Goal: Check status: Check status

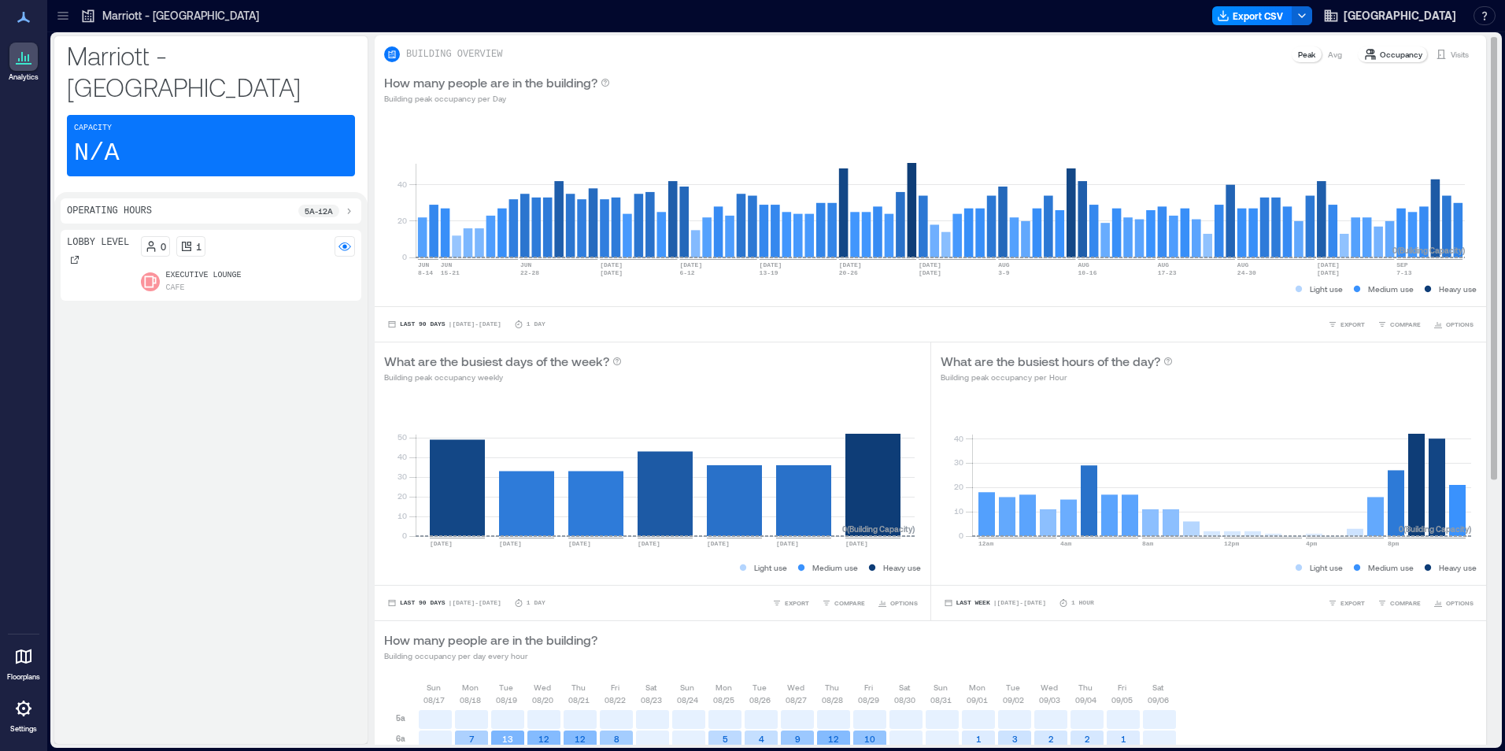
click at [1446, 44] on div "BUILDING OVERVIEW Peak Avg Occupancy Visits" at bounding box center [930, 49] width 1111 height 28
click at [1439, 47] on div "Visits" at bounding box center [1451, 54] width 46 height 16
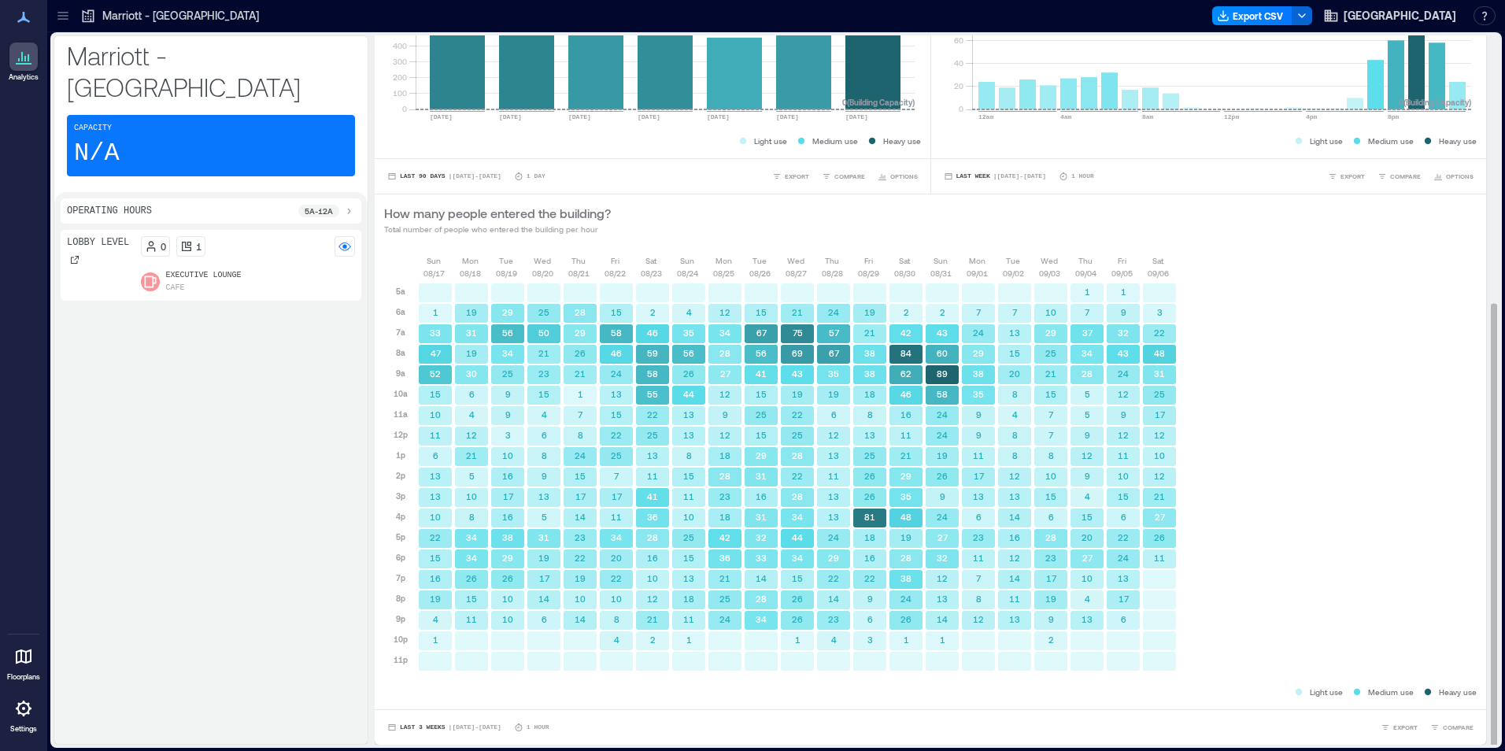
scroll to position [2, 0]
click at [449, 718] on button "Last 3 Weeks | Aug 17 - Sep 6" at bounding box center [444, 726] width 120 height 16
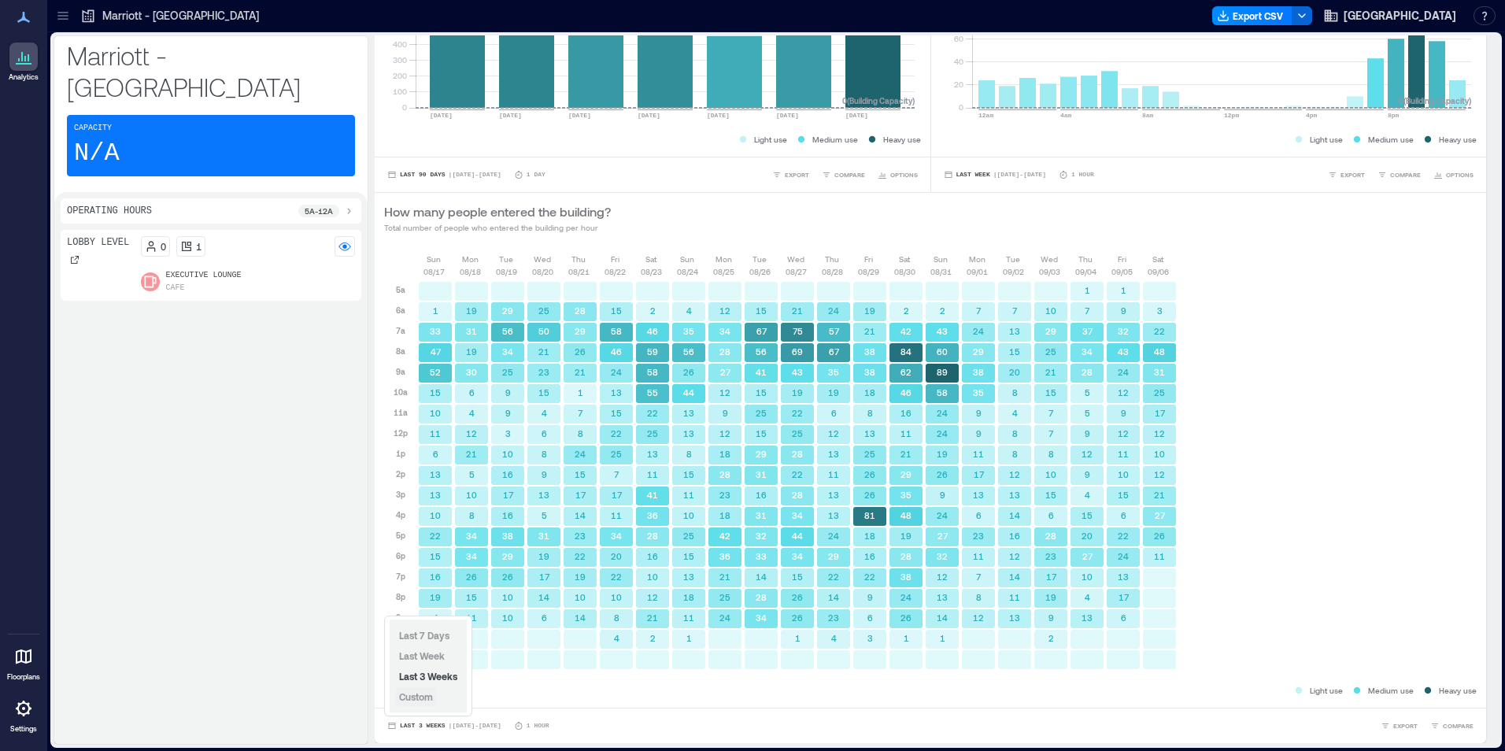
click at [428, 699] on span "Custom" at bounding box center [416, 696] width 34 height 11
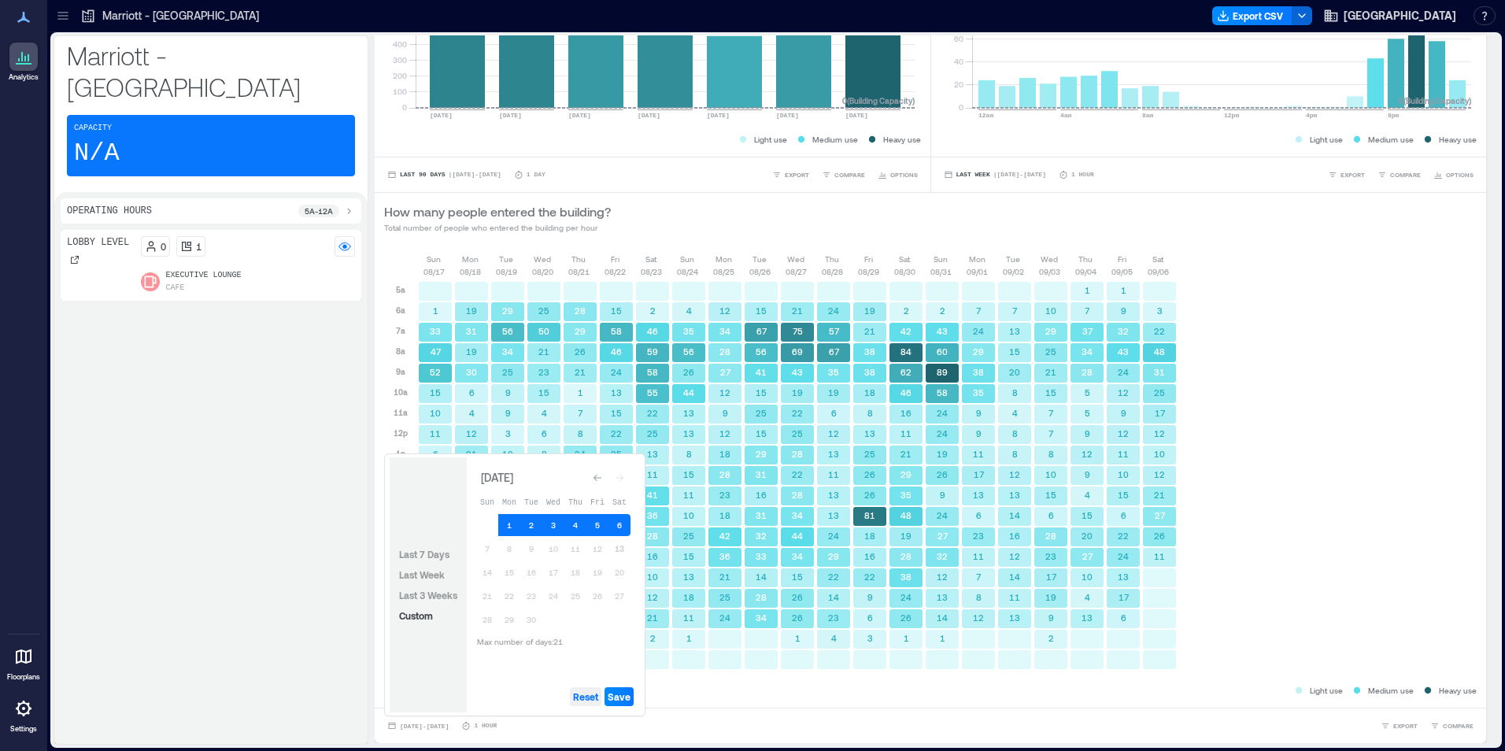
click at [588, 698] on span "Reset" at bounding box center [585, 696] width 25 height 13
click at [620, 548] on button "13" at bounding box center [619, 548] width 22 height 22
click at [621, 690] on span "Save" at bounding box center [619, 696] width 23 height 13
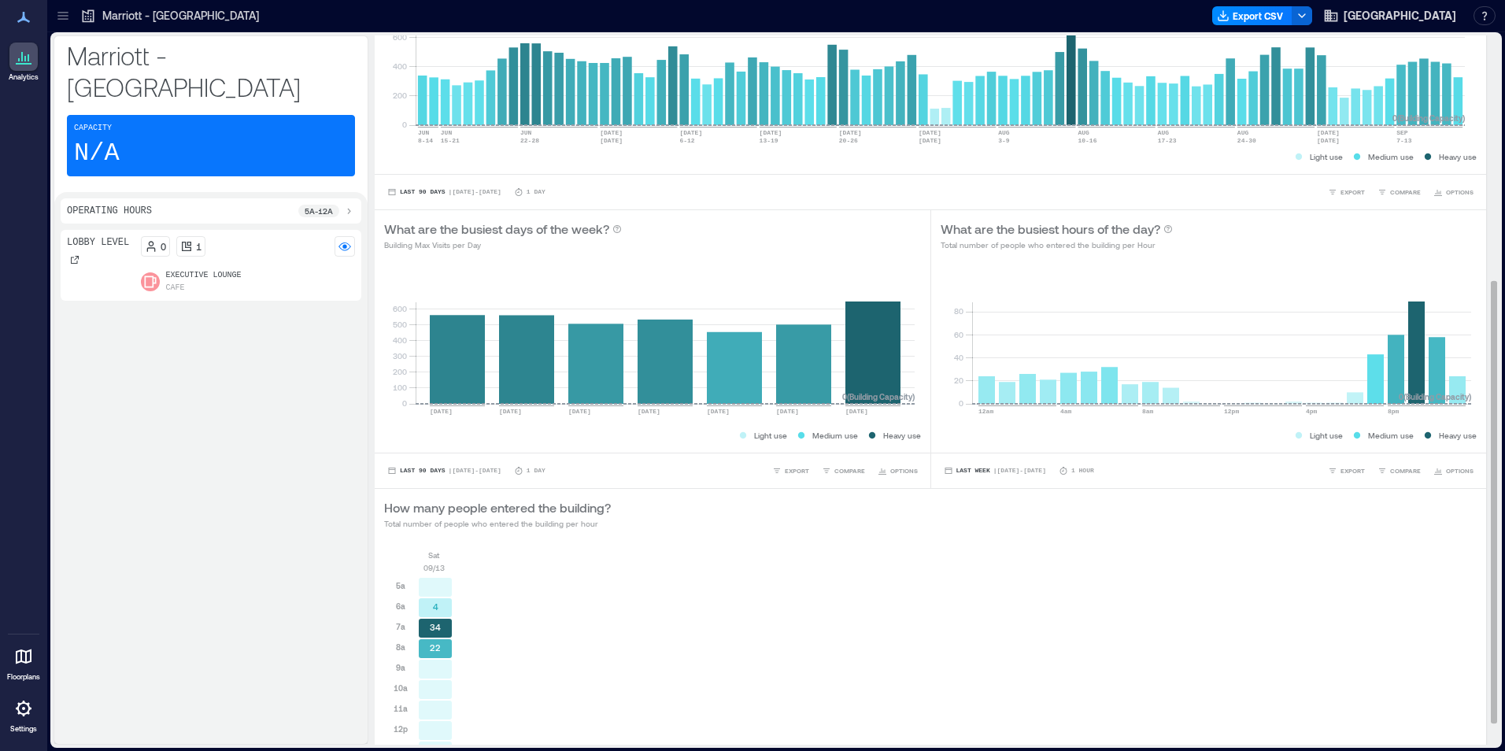
scroll to position [403, 0]
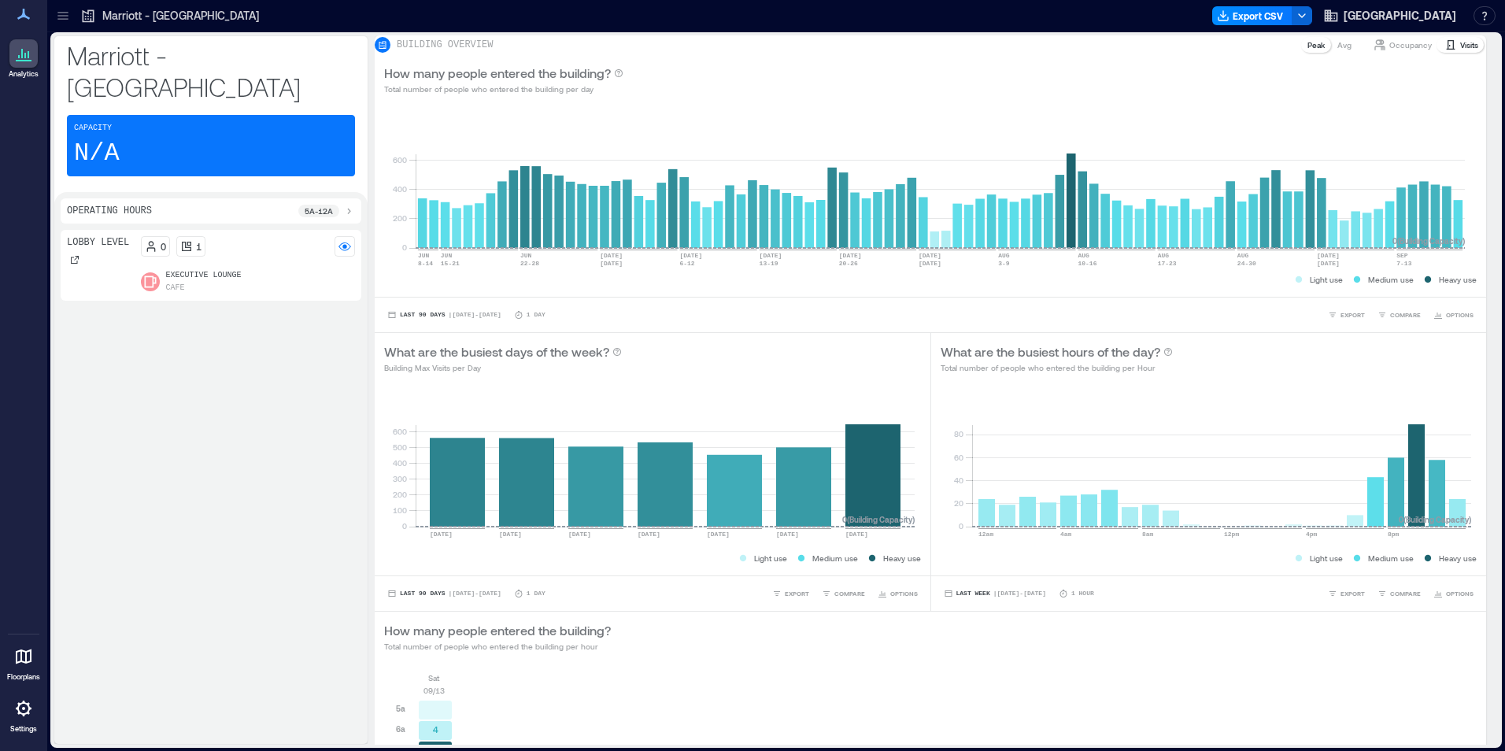
scroll to position [403, 0]
